Goal: Information Seeking & Learning: Check status

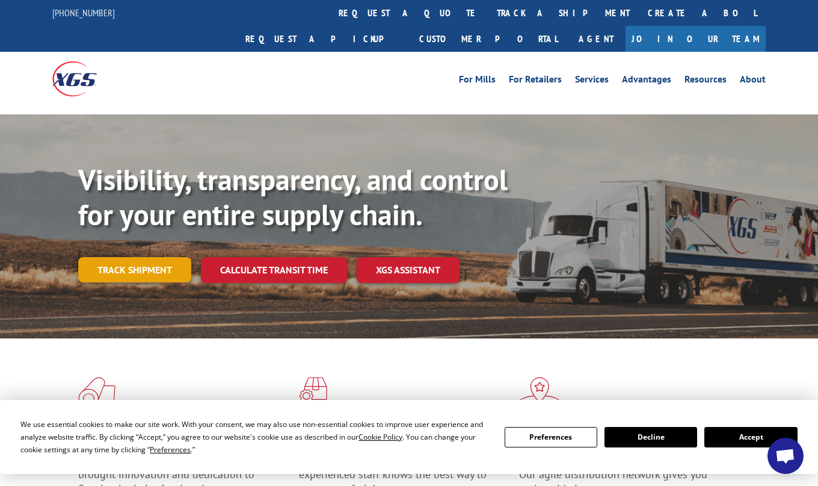
scroll to position [262, 0]
click at [184, 257] on link "Track shipment" at bounding box center [134, 269] width 113 height 25
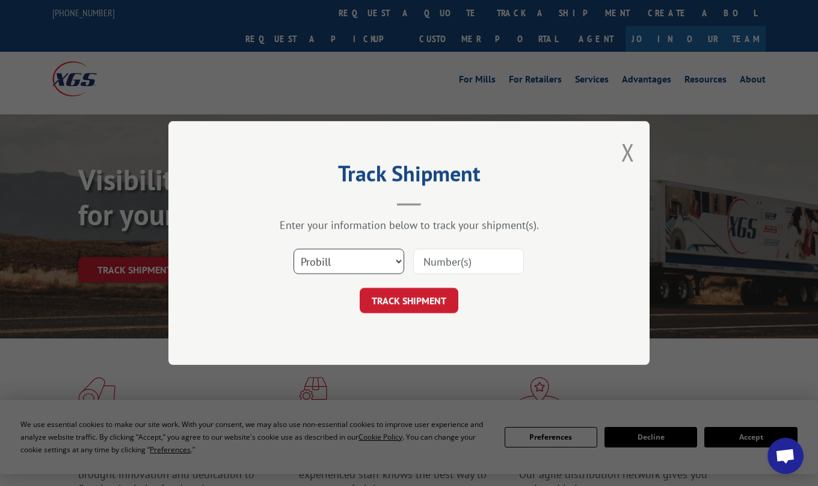
click at [374, 255] on select "Select category... Probill BOL PO" at bounding box center [349, 261] width 111 height 25
select select "bol"
click at [294, 249] on select "Select category... Probill BOL PO" at bounding box center [349, 261] width 111 height 25
click at [495, 260] on input at bounding box center [468, 261] width 111 height 25
paste input "17676525"
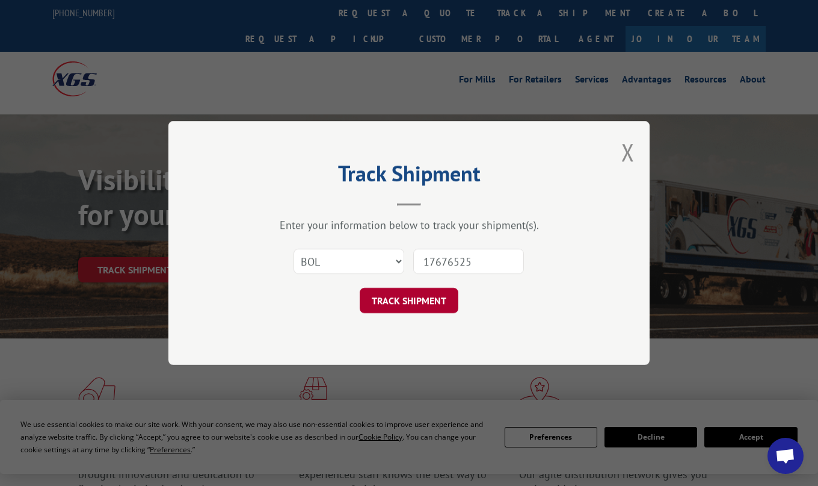
type input "17676525"
click at [445, 298] on button "TRACK SHIPMENT" at bounding box center [409, 300] width 99 height 25
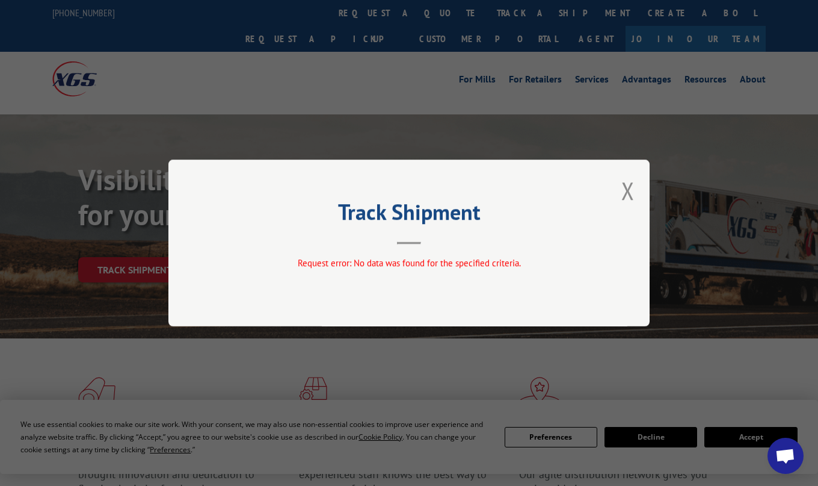
click at [622, 191] on button "Close modal" at bounding box center [628, 191] width 13 height 32
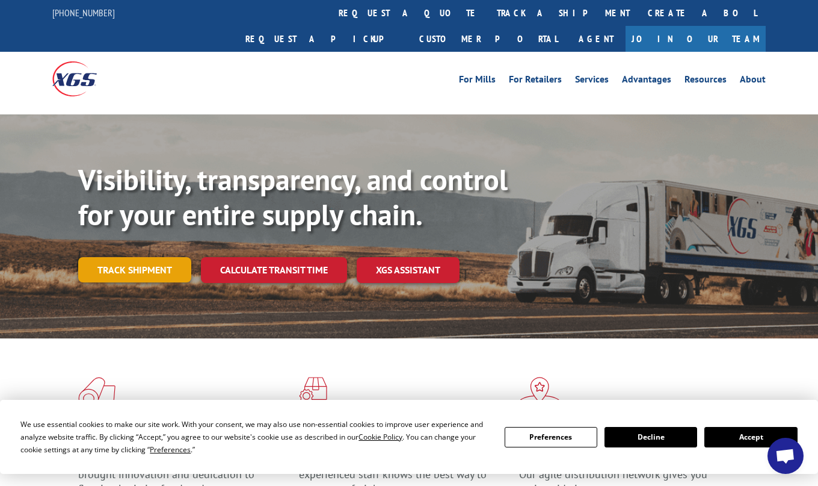
click at [104, 257] on link "Track shipment" at bounding box center [134, 269] width 113 height 25
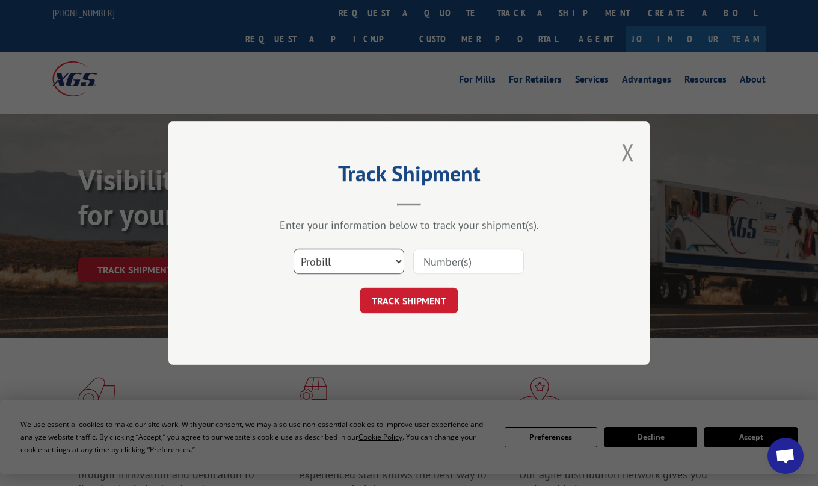
click at [368, 262] on select "Select category... Probill BOL PO" at bounding box center [349, 261] width 111 height 25
select select "bol"
click at [294, 249] on select "Select category... Probill BOL PO" at bounding box center [349, 261] width 111 height 25
click at [457, 265] on input at bounding box center [468, 261] width 111 height 25
paste input "17676525"
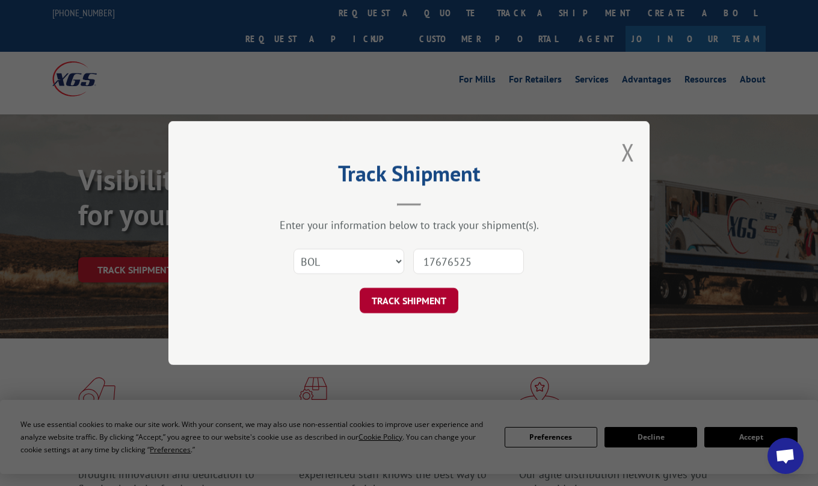
type input "17676525"
click at [441, 297] on button "TRACK SHIPMENT" at bounding box center [409, 300] width 99 height 25
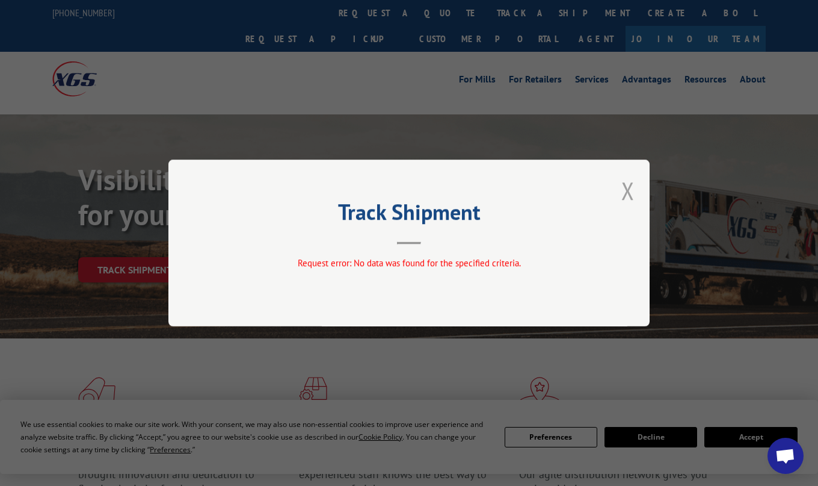
click at [634, 185] on button "Close modal" at bounding box center [628, 191] width 13 height 32
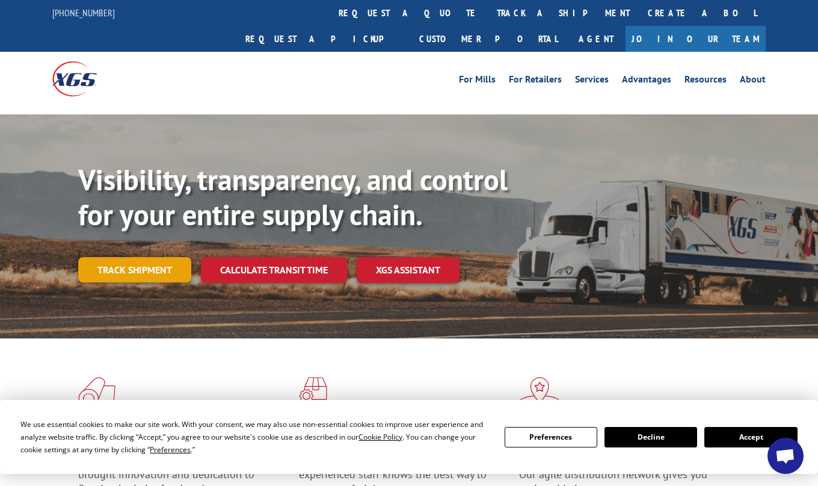
click at [117, 257] on link "Track shipment" at bounding box center [134, 269] width 113 height 25
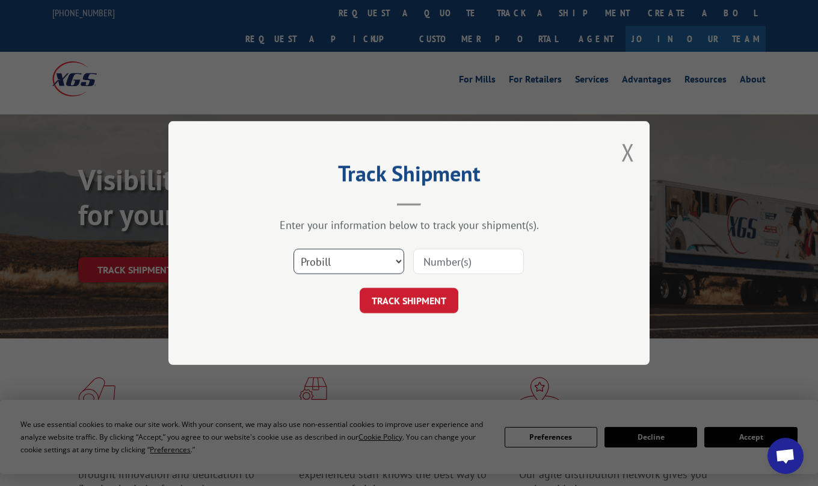
click at [370, 265] on select "Select category... Probill BOL PO" at bounding box center [349, 261] width 111 height 25
click at [460, 264] on input at bounding box center [468, 261] width 111 height 25
paste input "17676525"
type input "17676525"
click at [419, 303] on button "TRACK SHIPMENT" at bounding box center [409, 300] width 99 height 25
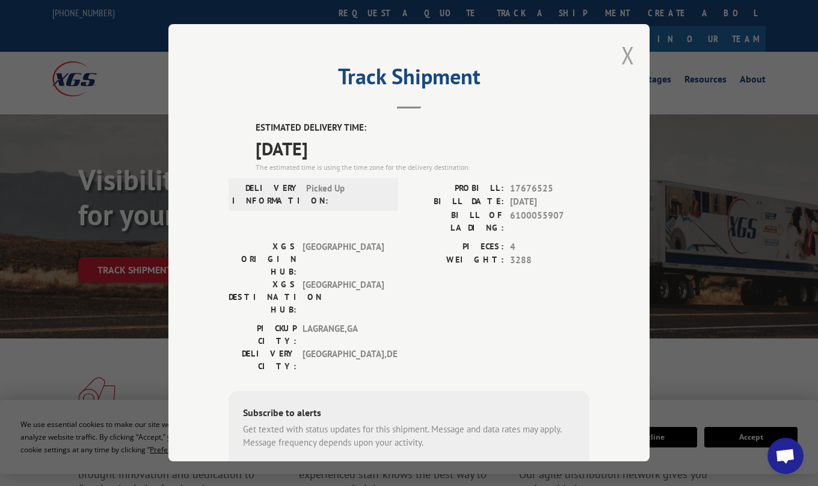
click at [625, 50] on button "Close modal" at bounding box center [628, 55] width 13 height 32
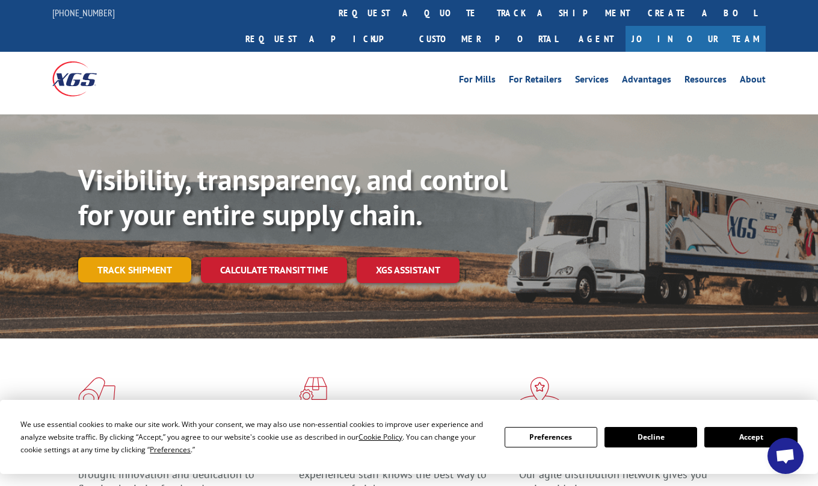
click at [161, 257] on link "Track shipment" at bounding box center [134, 269] width 113 height 25
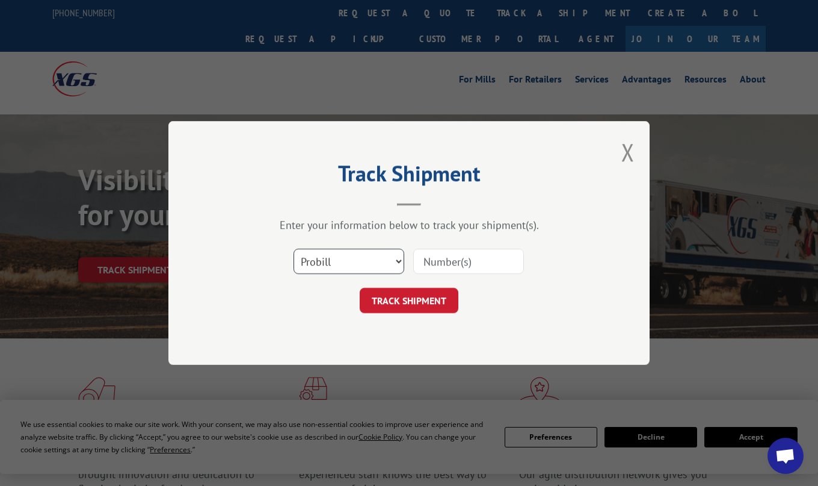
click at [359, 261] on select "Select category... Probill BOL PO" at bounding box center [349, 261] width 111 height 25
click at [294, 249] on select "Select category... Probill BOL PO" at bounding box center [349, 261] width 111 height 25
paste input "17676525"
type input "17676525"
drag, startPoint x: 423, startPoint y: 316, endPoint x: 424, endPoint y: 299, distance: 16.9
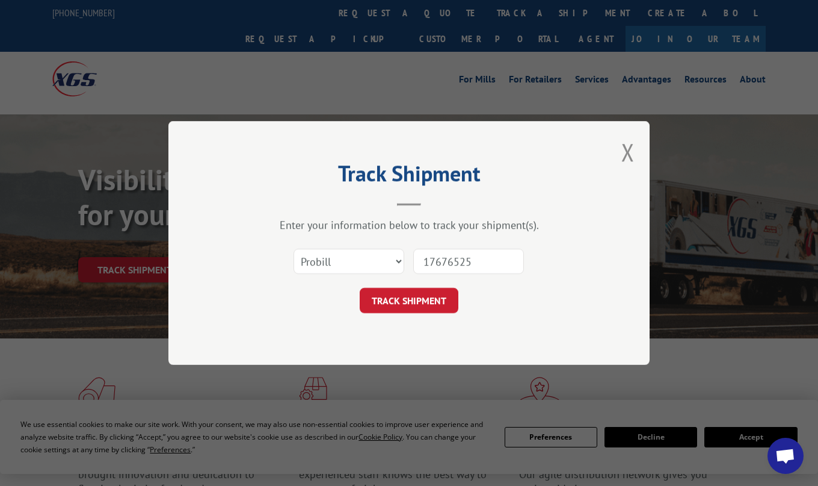
click at [423, 315] on div "Track Shipment Enter your information below to track your shipment(s). Select c…" at bounding box center [409, 243] width 481 height 244
click at [424, 299] on button "TRACK SHIPMENT" at bounding box center [409, 300] width 99 height 25
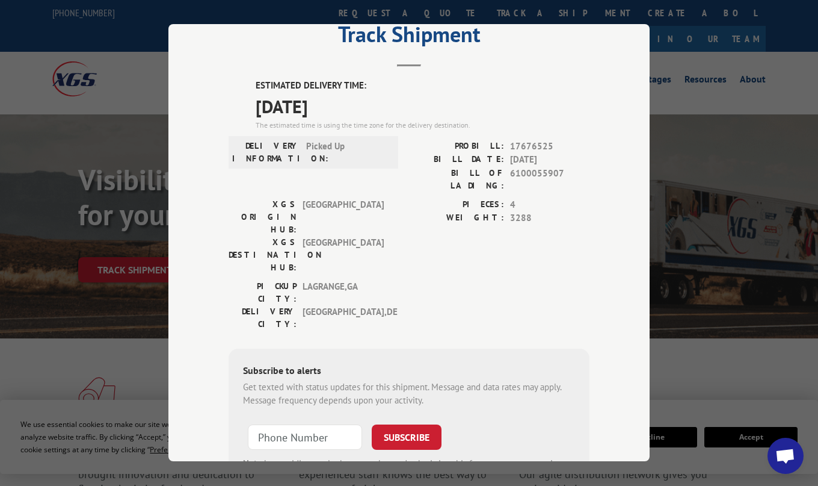
scroll to position [0, 0]
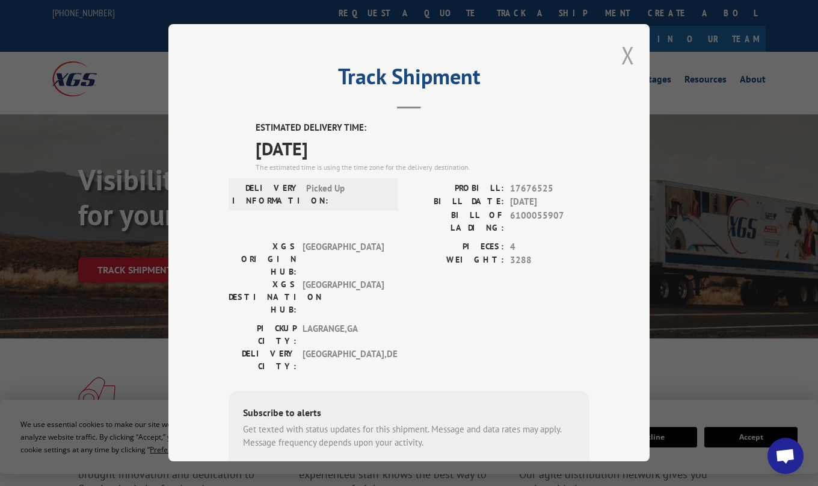
click at [626, 50] on button "Close modal" at bounding box center [628, 55] width 13 height 32
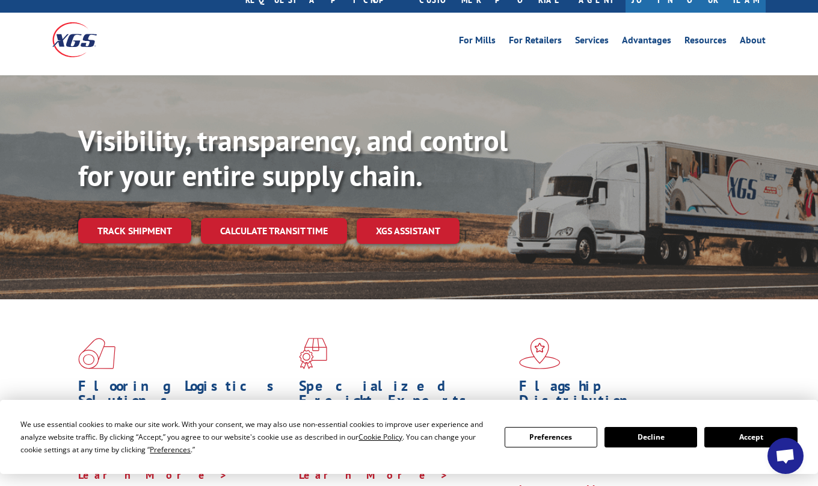
scroll to position [60, 0]
